Goal: Navigation & Orientation: Find specific page/section

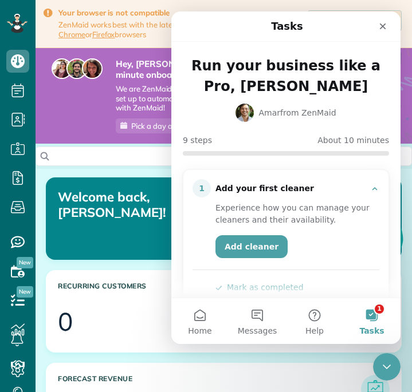
click at [370, 318] on button "1 Tasks" at bounding box center [371, 321] width 57 height 46
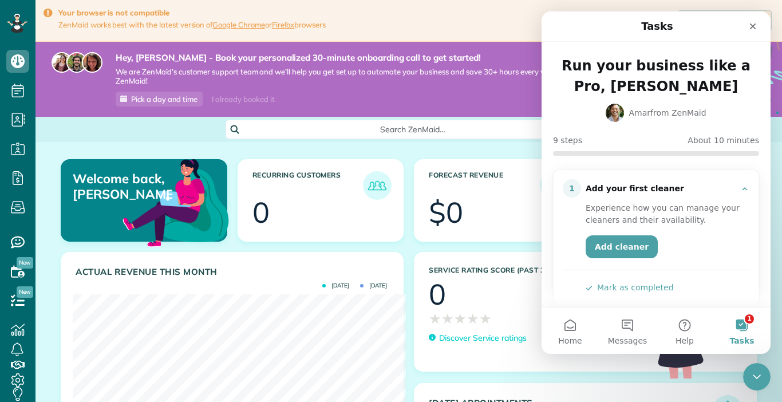
scroll to position [572247, 572073]
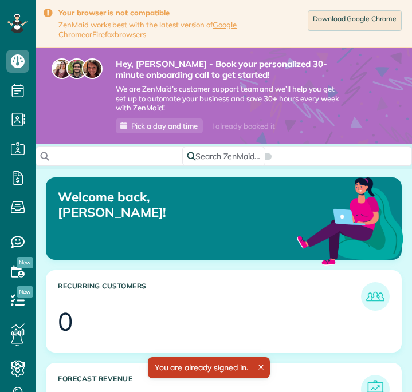
scroll to position [5, 5]
click at [374, 21] on link "Download Google Chrome" at bounding box center [354, 20] width 94 height 21
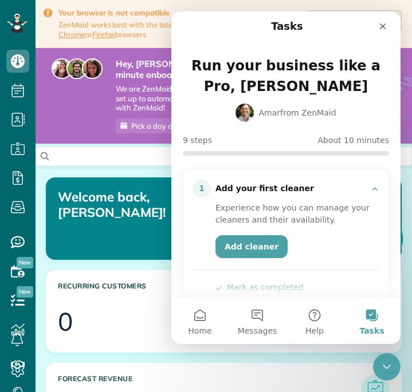
scroll to position [0, 0]
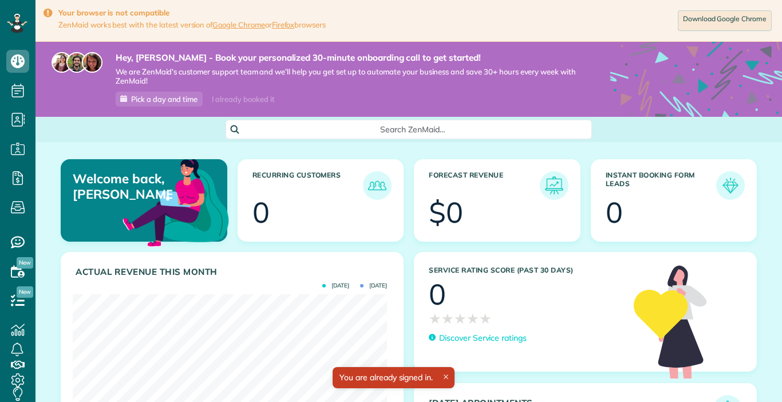
scroll to position [140, 314]
click at [726, 21] on body "Dashboard Scheduling Calendar View List View Dispatch View - Weekly scheduling …" at bounding box center [391, 201] width 782 height 402
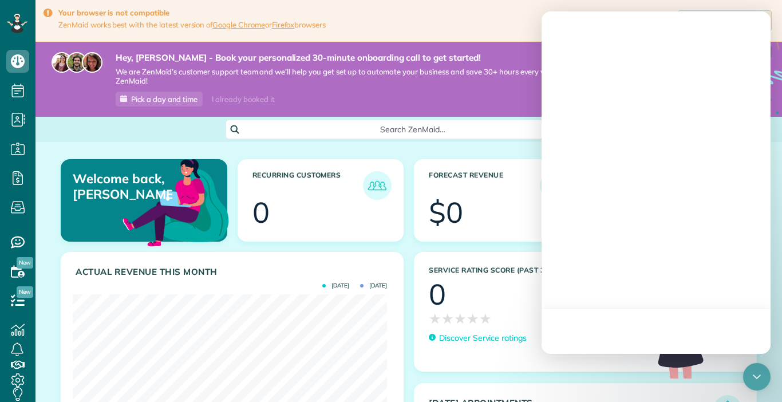
click at [479, 148] on div "Welcome back, Shirlene! Recurring Customers 0 Forecast Revenue $0 Instant Booki…" at bounding box center [408, 327] width 746 height 370
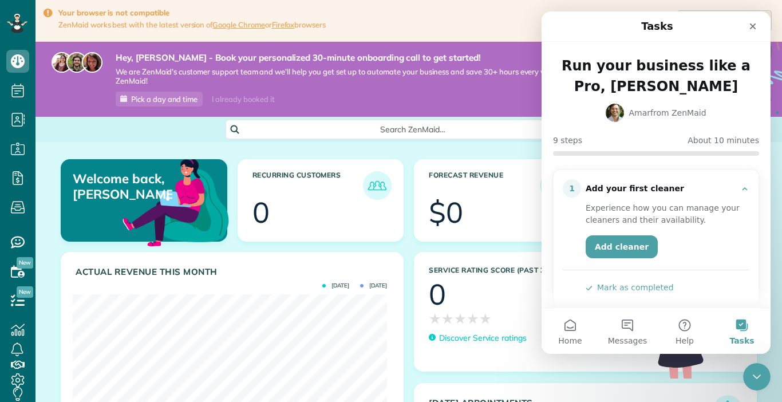
scroll to position [0, 0]
click at [753, 26] on icon "Close" at bounding box center [753, 26] width 6 height 6
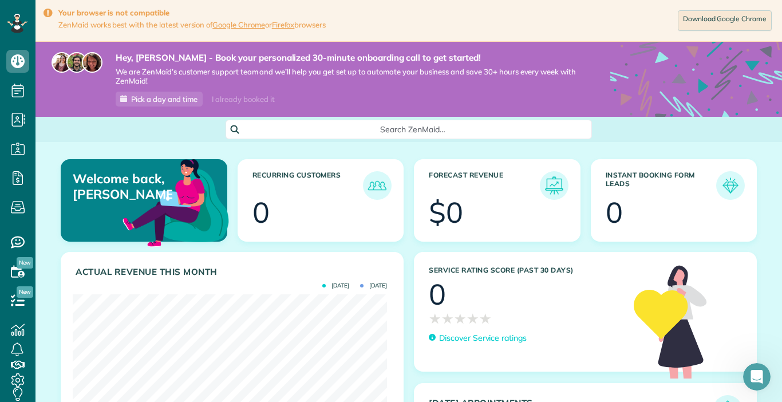
scroll to position [572247, 572073]
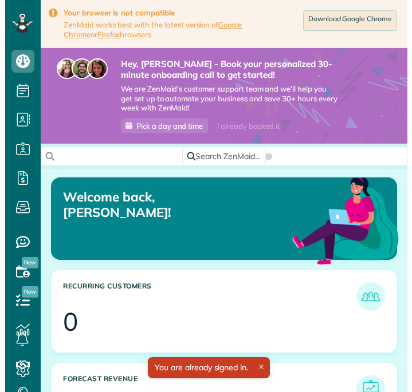
scroll to position [5, 5]
